Goal: Task Accomplishment & Management: Use online tool/utility

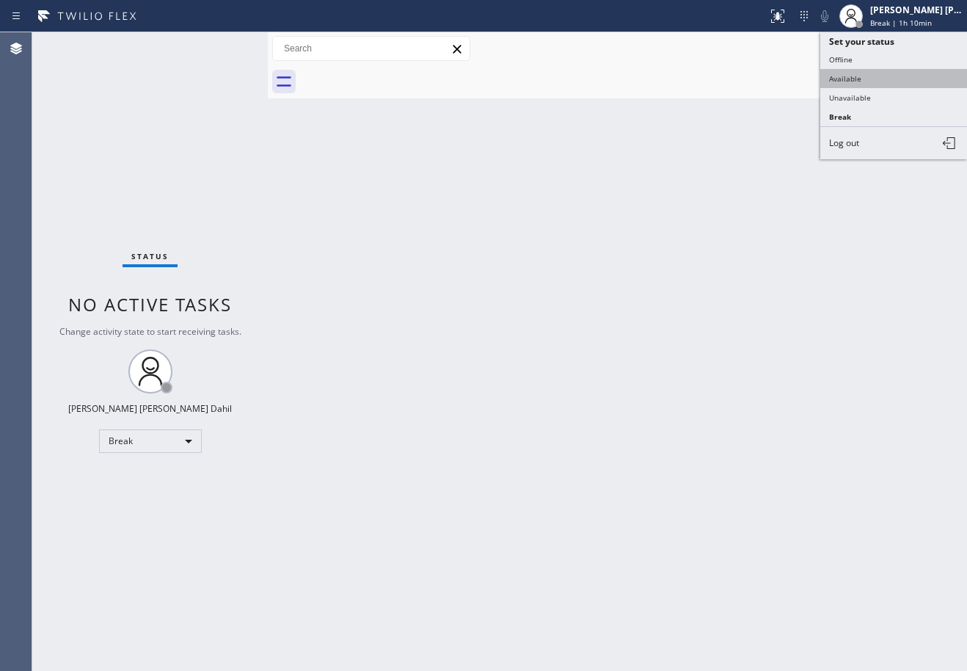
click at [861, 79] on button "Available" at bounding box center [893, 78] width 147 height 19
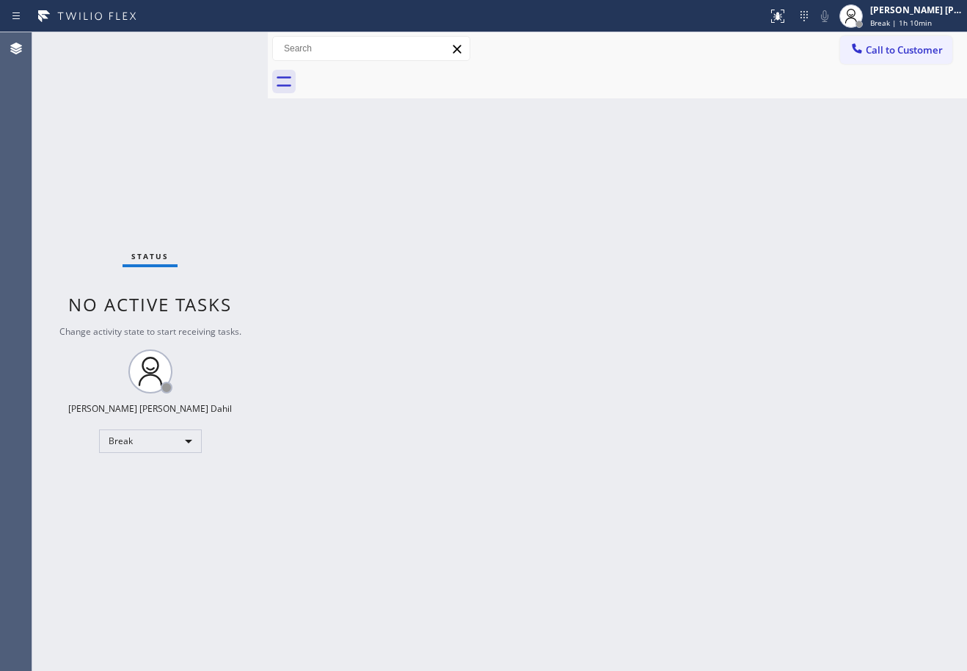
drag, startPoint x: 785, startPoint y: 307, endPoint x: 796, endPoint y: 619, distance: 312.1
click at [801, 374] on div "Back to Dashboard Change Sender ID Customers Technicians Select a contact Outbo…" at bounding box center [617, 351] width 699 height 638
click at [146, 34] on div "Status No active tasks You are ready to start receiving tasks. [PERSON_NAME] [P…" at bounding box center [150, 351] width 236 height 638
click at [566, 332] on div "Back to Dashboard Change Sender ID Customers Technicians Select a contact Outbo…" at bounding box center [617, 351] width 699 height 638
drag, startPoint x: 669, startPoint y: 335, endPoint x: 665, endPoint y: 346, distance: 11.9
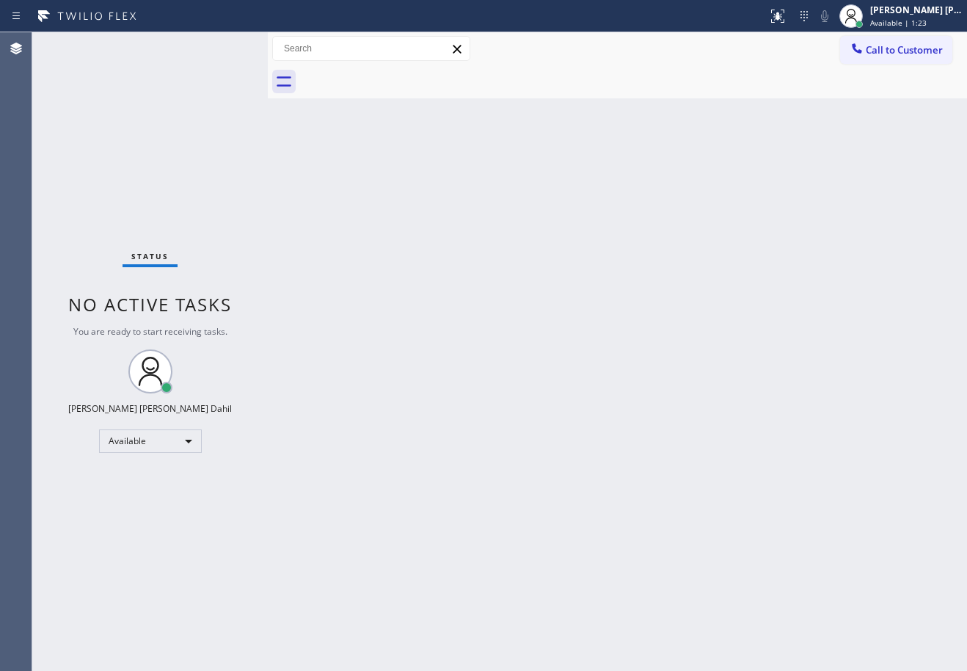
click at [666, 337] on div "Back to Dashboard Change Sender ID Customers Technicians Select a contact Outbo…" at bounding box center [617, 351] width 699 height 638
drag, startPoint x: 548, startPoint y: 597, endPoint x: 575, endPoint y: 613, distance: 31.6
click at [557, 596] on div "Back to Dashboard Change Sender ID Customers Technicians Select a contact Outbo…" at bounding box center [617, 351] width 699 height 638
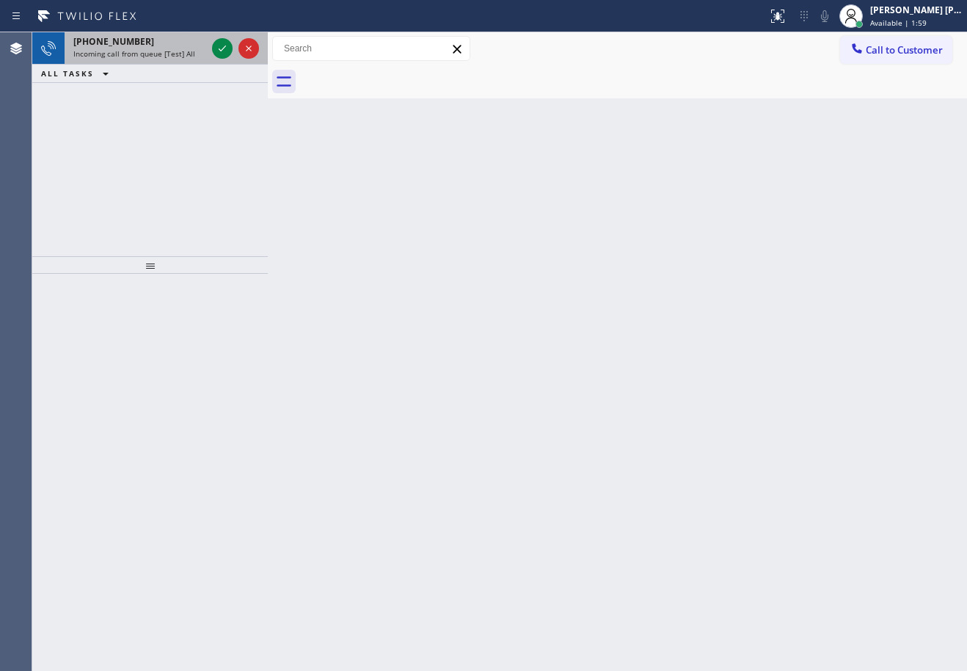
click at [171, 60] on div "[PHONE_NUMBER] Incoming call from queue [Test] All" at bounding box center [137, 48] width 145 height 32
click at [171, 57] on span "Incoming call from queue [Test] All" at bounding box center [134, 53] width 122 height 10
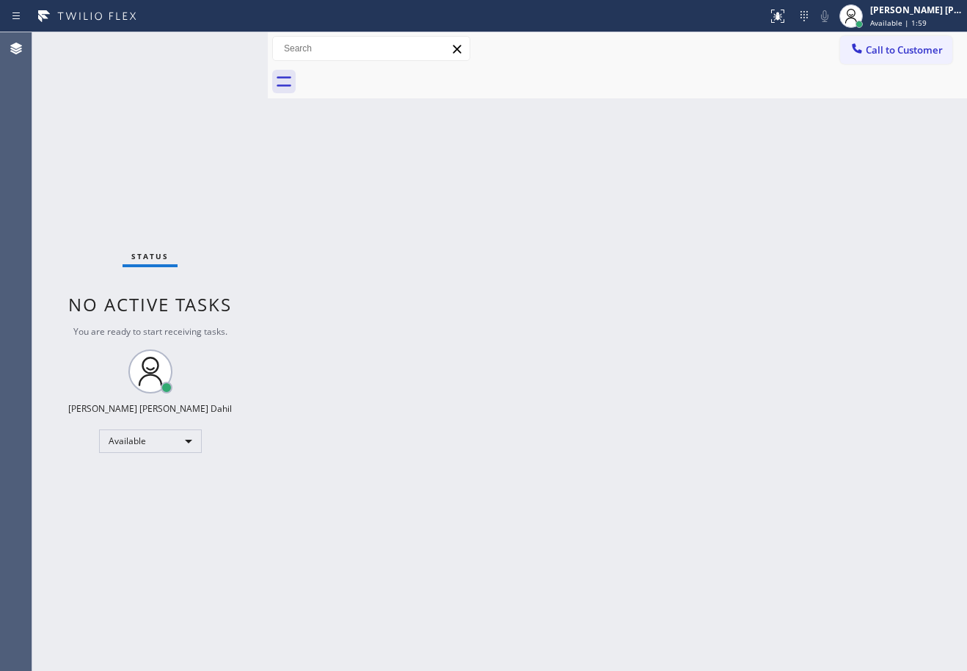
click at [171, 57] on div "Status No active tasks You are ready to start receiving tasks. [PERSON_NAME] [P…" at bounding box center [150, 351] width 236 height 638
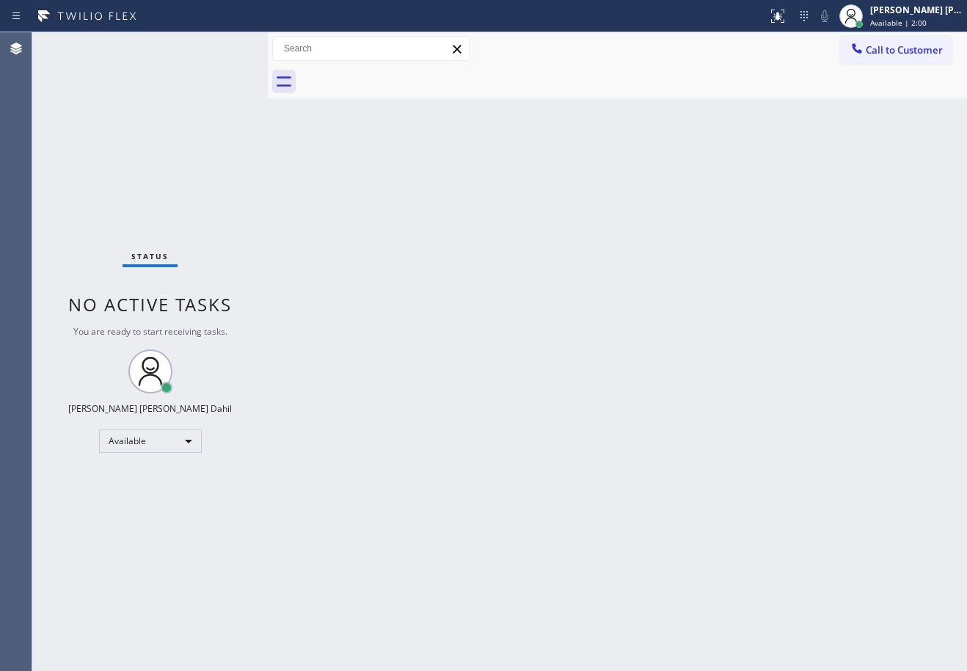
click at [171, 57] on div "Status No active tasks You are ready to start receiving tasks. [PERSON_NAME] [P…" at bounding box center [150, 351] width 236 height 638
click at [804, 579] on div "Back to Dashboard Change Sender ID Customers Technicians Select a contact Outbo…" at bounding box center [617, 351] width 699 height 638
click at [572, 113] on div "Back to Dashboard Change Sender ID Customers Technicians Select a contact Outbo…" at bounding box center [617, 351] width 699 height 638
click at [569, 114] on div "Back to Dashboard Change Sender ID Customers Technicians Select a contact Outbo…" at bounding box center [617, 351] width 699 height 638
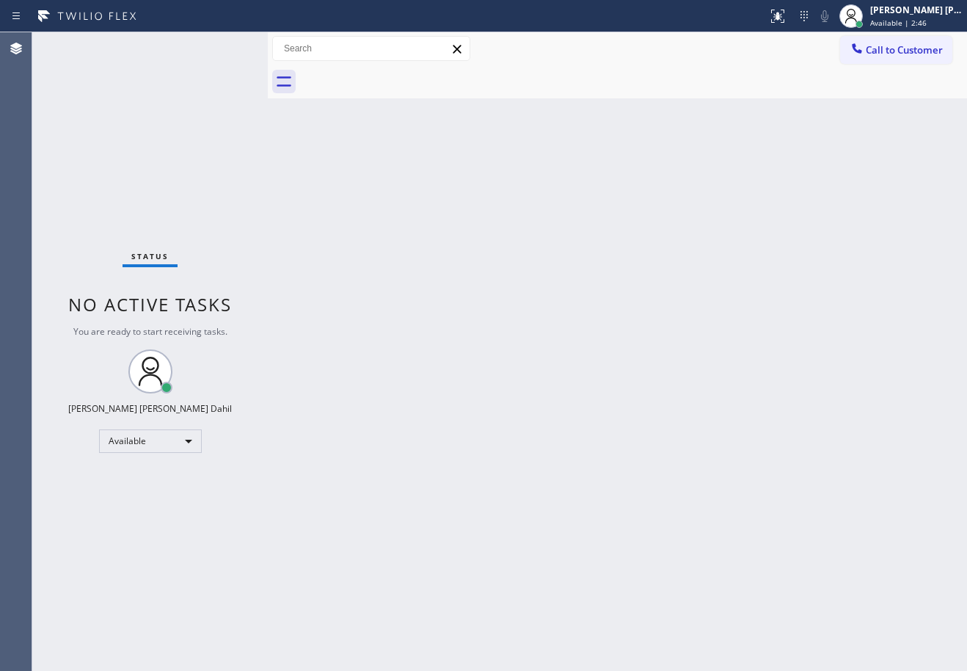
click at [569, 114] on div "Back to Dashboard Change Sender ID Customers Technicians Select a contact Outbo…" at bounding box center [617, 351] width 699 height 638
click at [222, 47] on div "Status No active tasks You are ready to start receiving tasks. [PERSON_NAME] [P…" at bounding box center [150, 351] width 236 height 638
